Goal: Information Seeking & Learning: Compare options

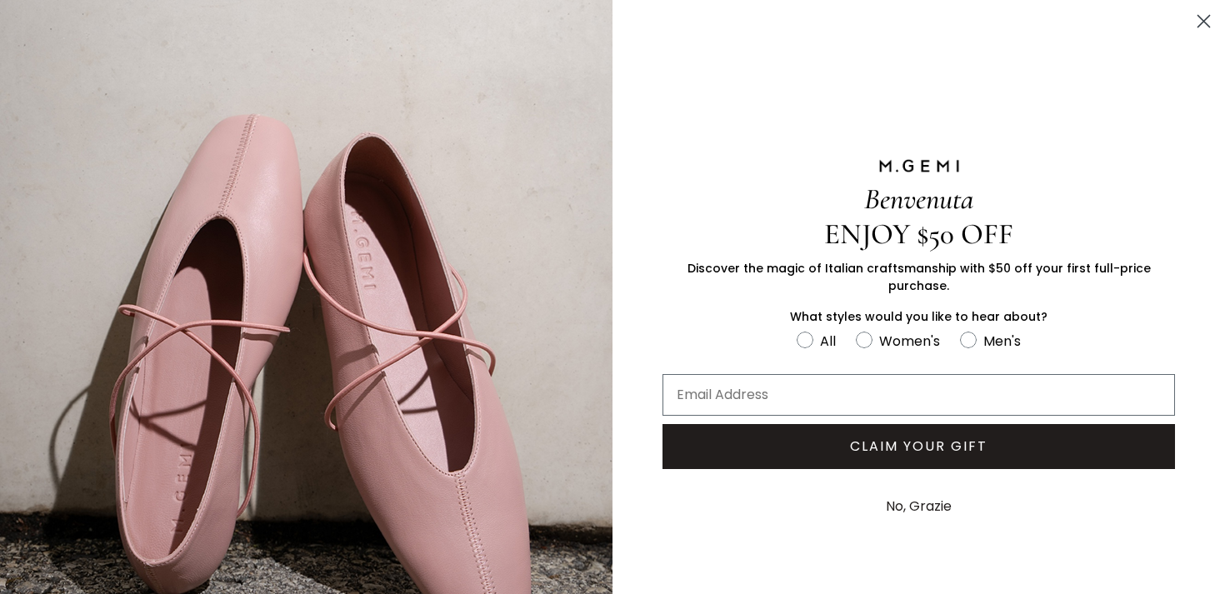
click at [1205, 13] on circle "Close dialog" at bounding box center [1204, 22] width 28 height 28
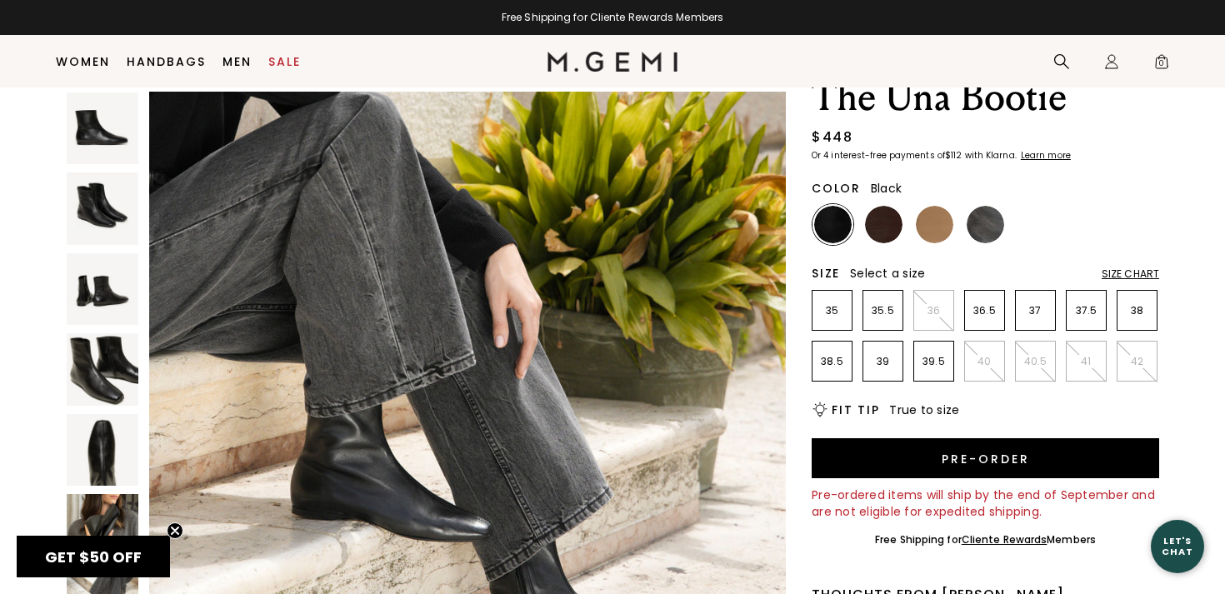
scroll to position [93, 0]
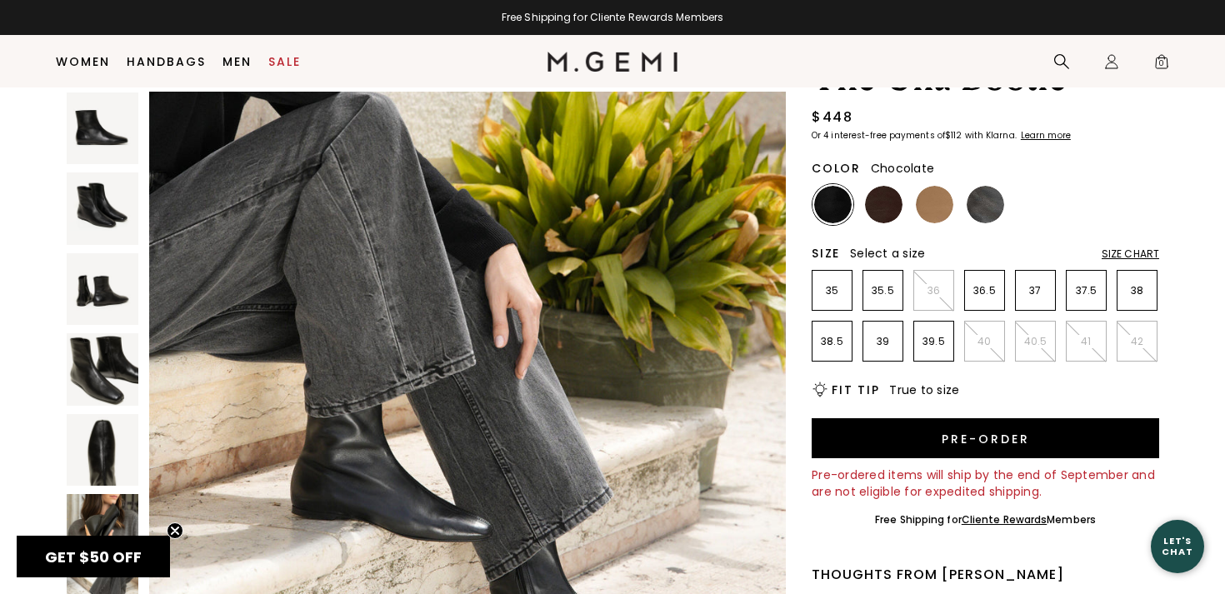
click at [884, 211] on img at bounding box center [884, 205] width 38 height 38
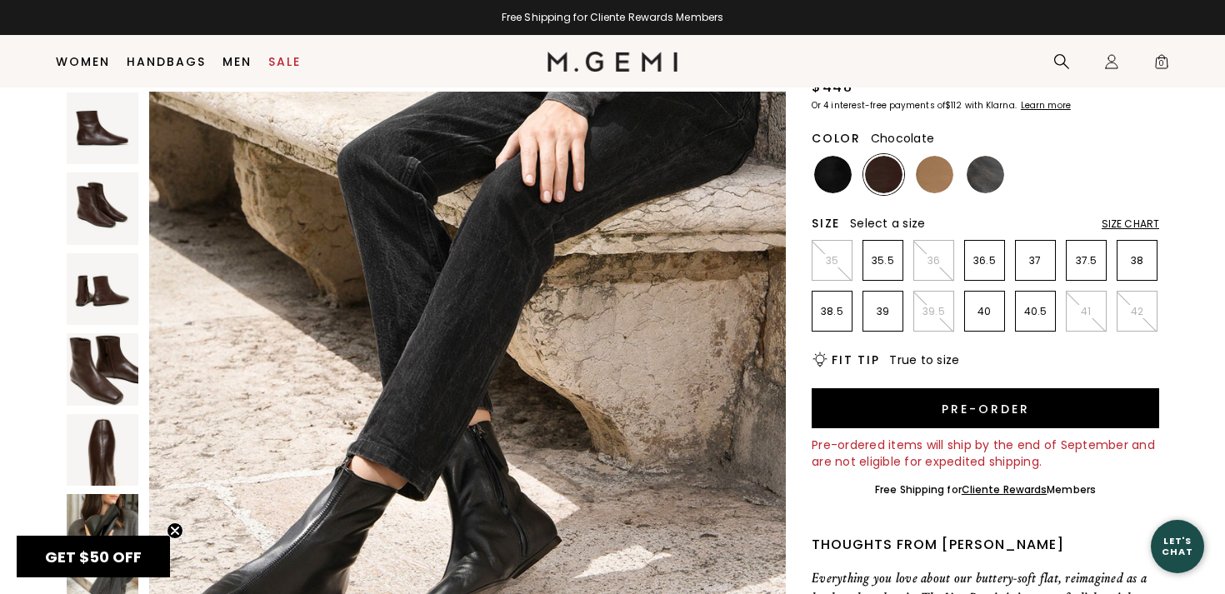
scroll to position [128, 0]
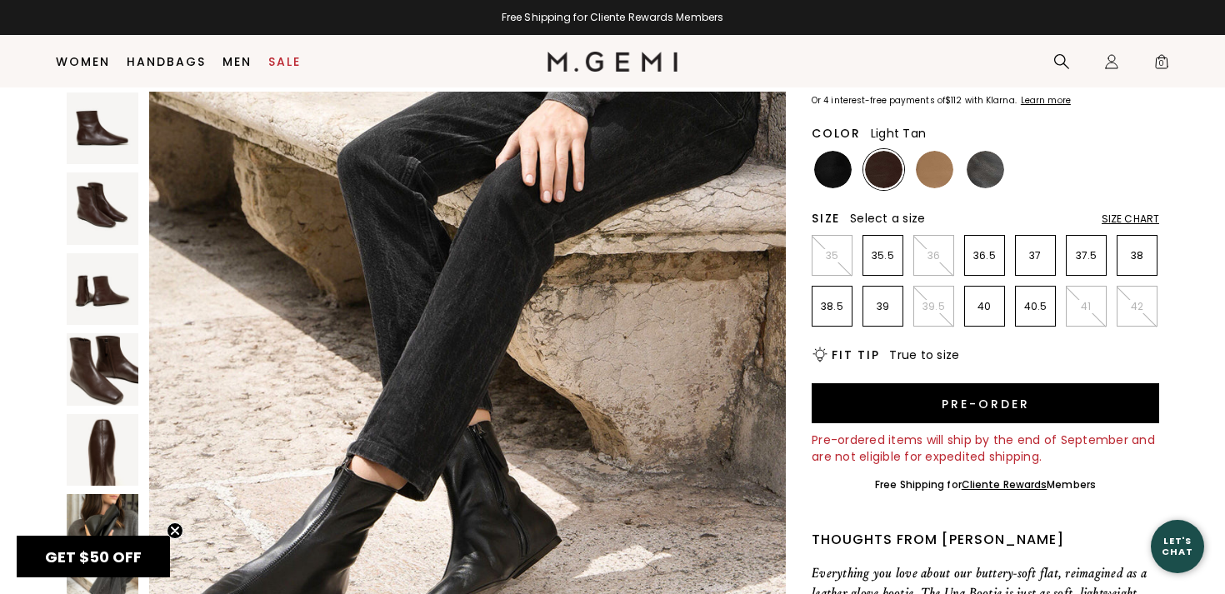
click at [924, 168] on img at bounding box center [935, 170] width 38 height 38
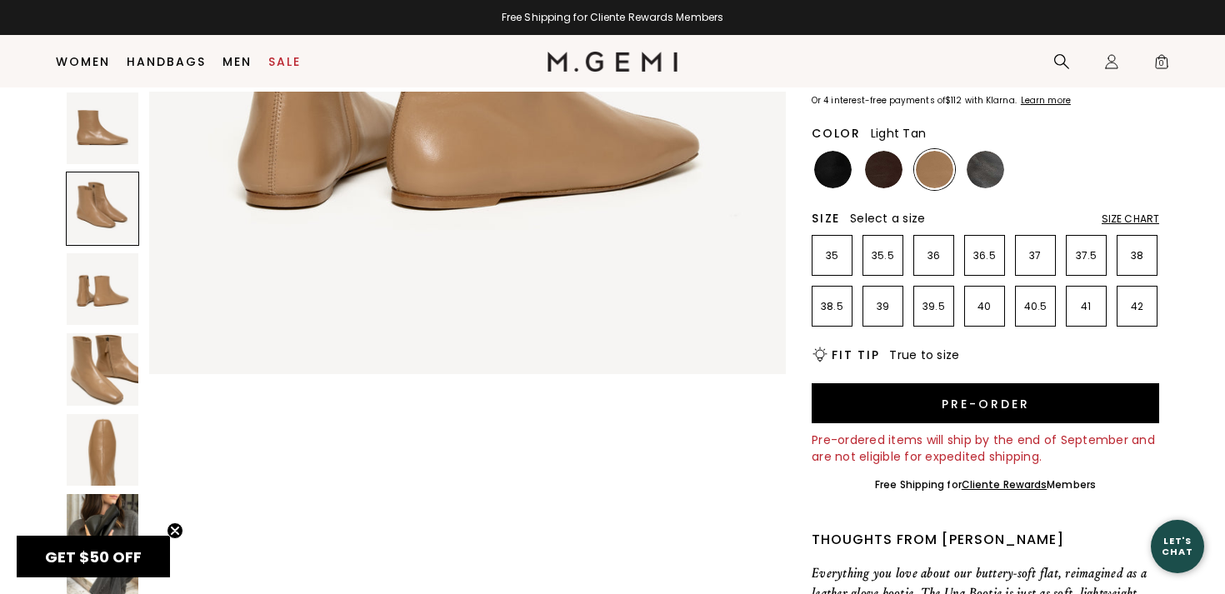
scroll to position [1817, 0]
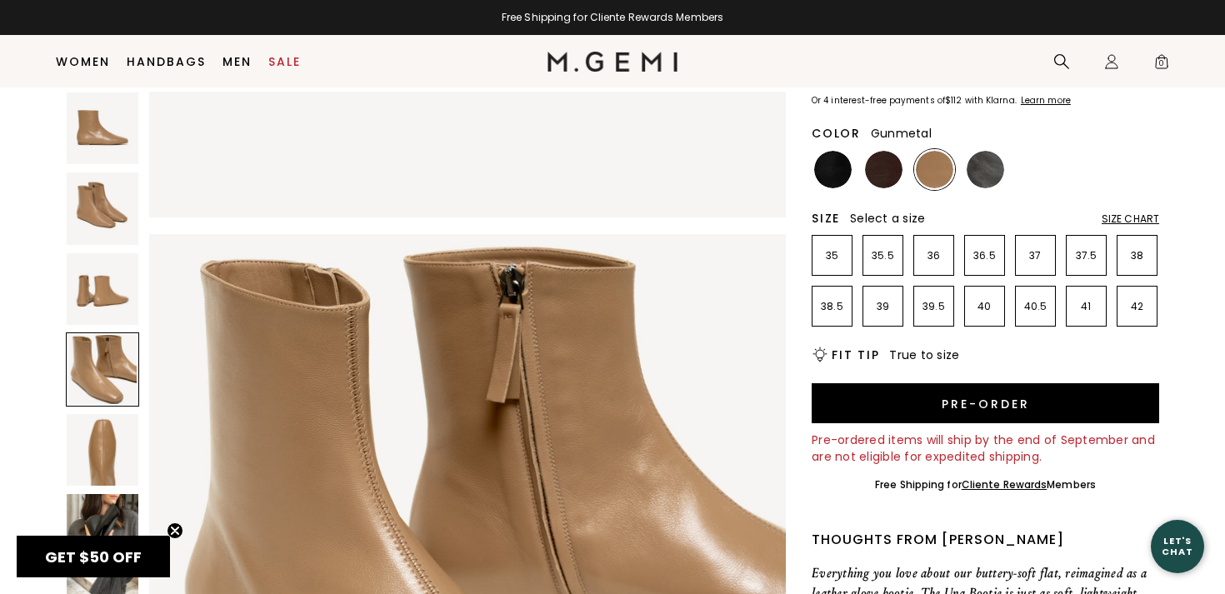
click at [988, 168] on img at bounding box center [986, 170] width 38 height 38
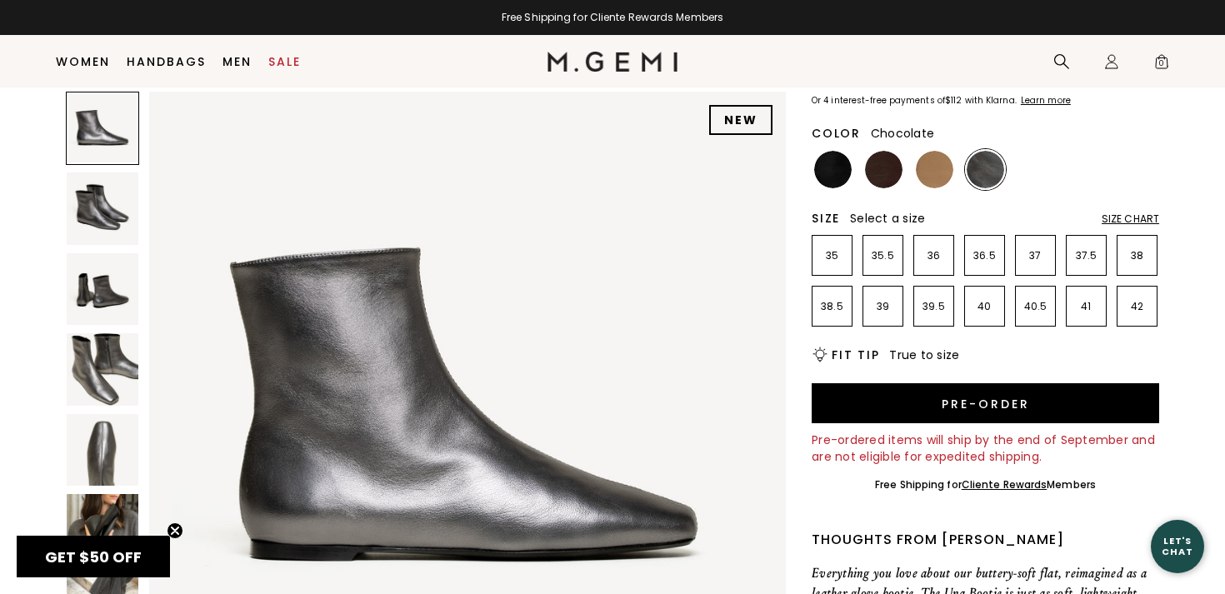
click at [874, 174] on img at bounding box center [884, 170] width 38 height 38
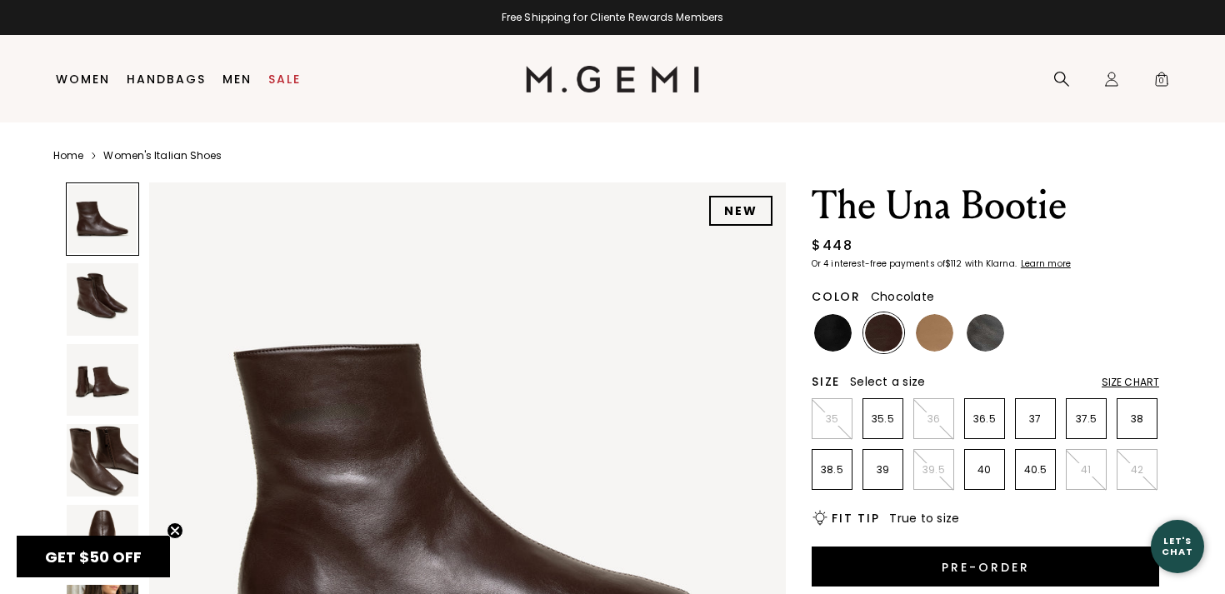
scroll to position [179, 0]
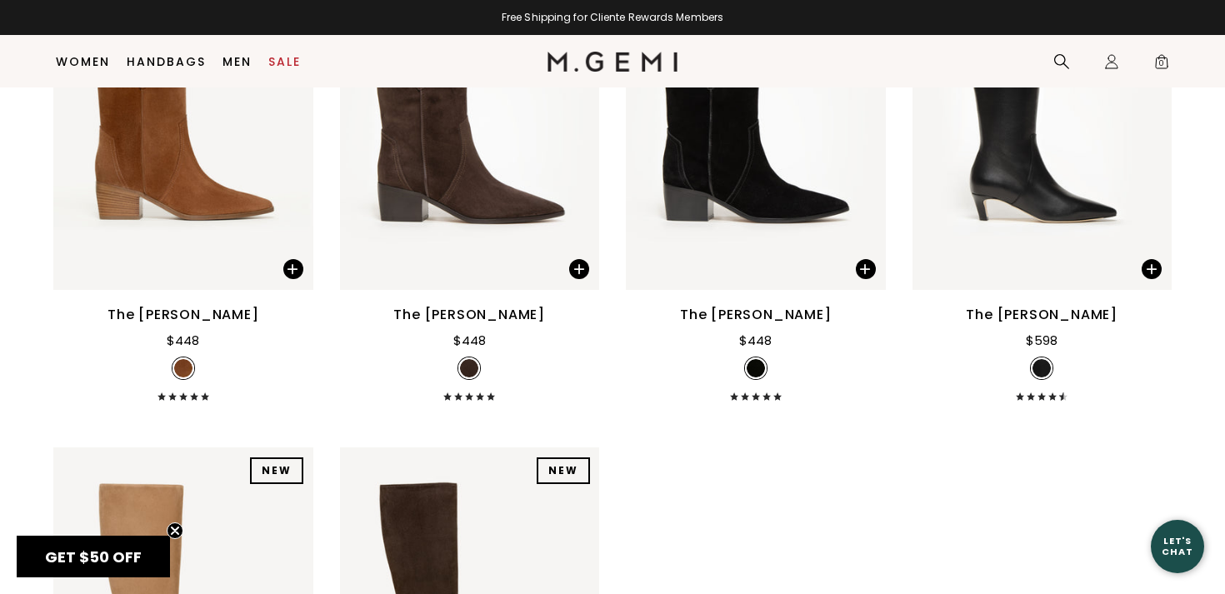
scroll to position [1931, 0]
